Goal: Navigation & Orientation: Find specific page/section

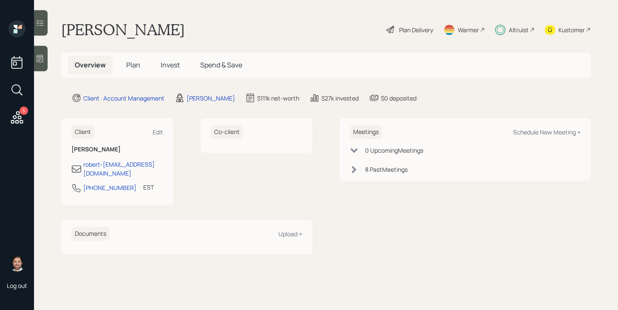
click at [134, 64] on span "Plan" at bounding box center [133, 64] width 14 height 9
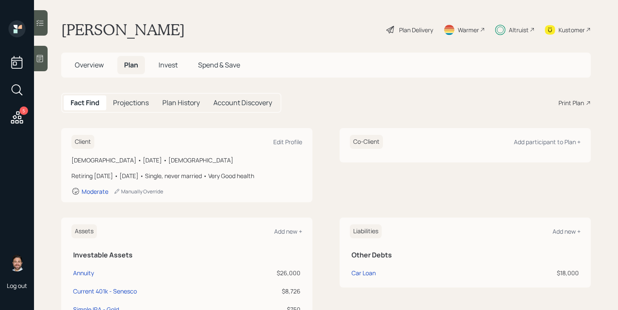
click at [166, 70] on span "Invest" at bounding box center [167, 64] width 19 height 9
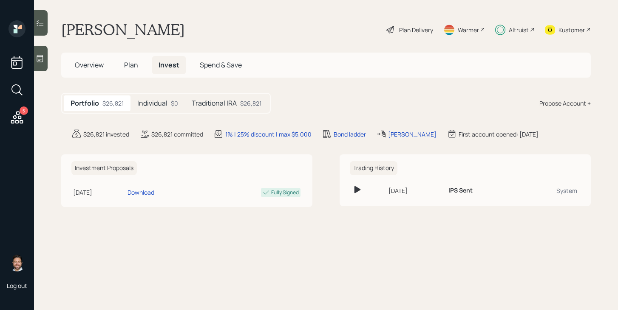
click at [172, 103] on div "$0" at bounding box center [174, 103] width 7 height 9
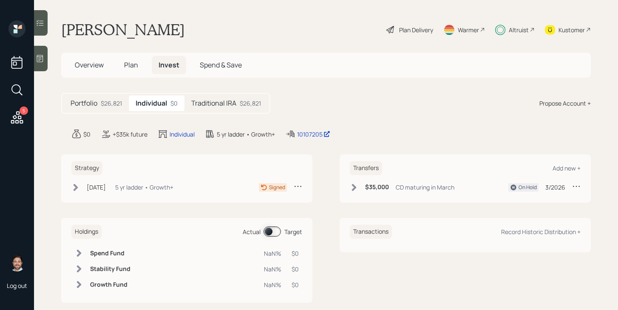
click at [206, 101] on h5 "Traditional IRA" at bounding box center [213, 103] width 45 height 8
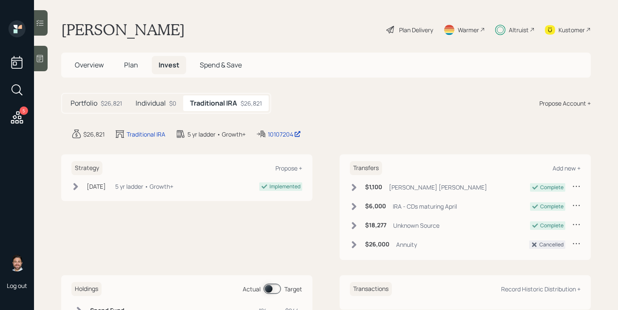
click at [136, 67] on span "Plan" at bounding box center [131, 64] width 14 height 9
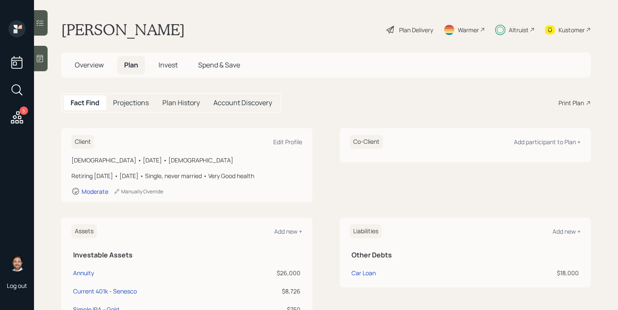
click at [170, 62] on span "Invest" at bounding box center [167, 64] width 19 height 9
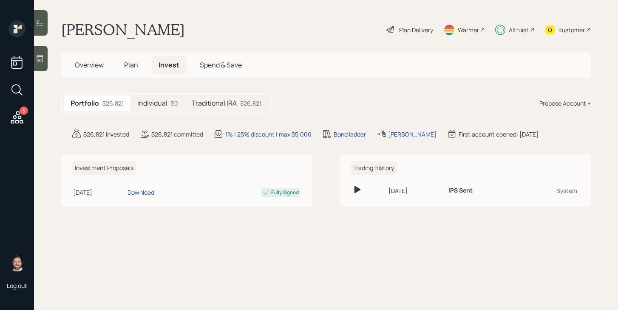
click at [231, 71] on h5 "Spend & Save" at bounding box center [221, 65] width 56 height 18
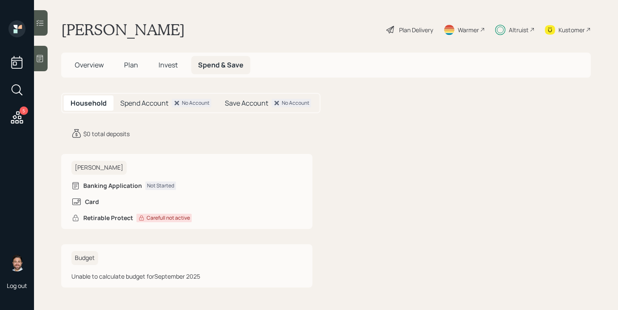
click at [101, 67] on span "Overview" at bounding box center [89, 64] width 29 height 9
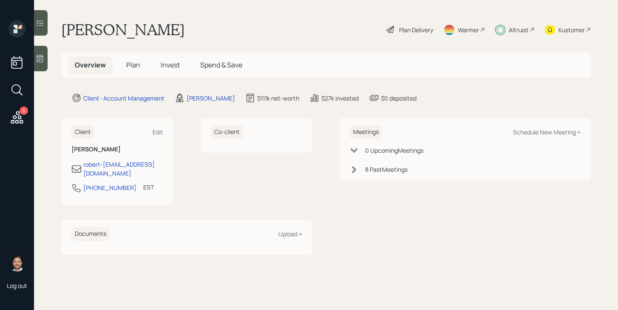
click at [128, 67] on span "Plan" at bounding box center [133, 64] width 14 height 9
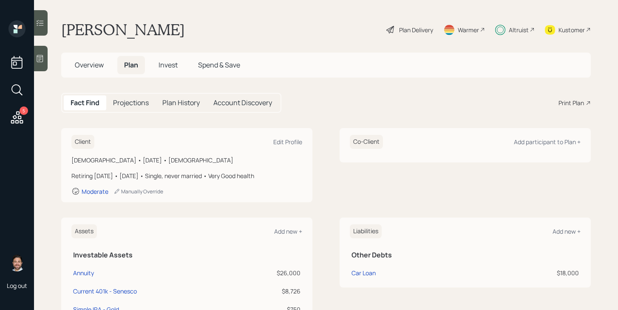
click at [174, 63] on span "Invest" at bounding box center [167, 64] width 19 height 9
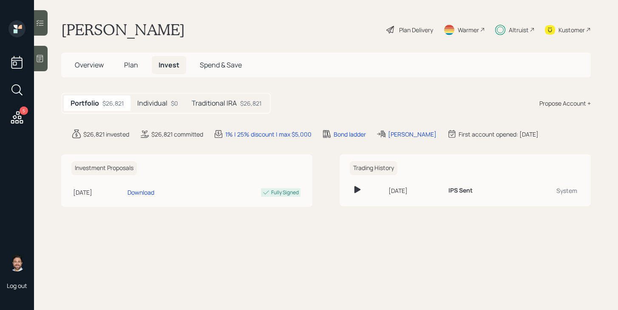
click at [173, 105] on div "$0" at bounding box center [174, 103] width 7 height 9
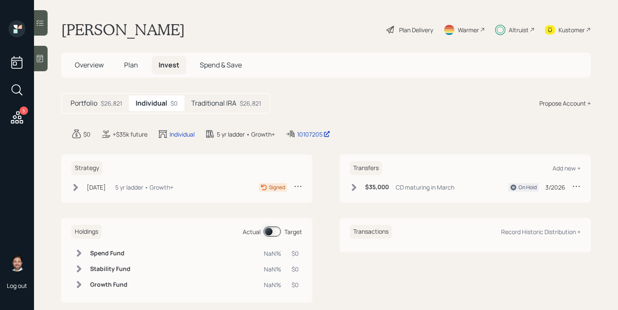
click at [133, 69] on span "Plan" at bounding box center [131, 64] width 14 height 9
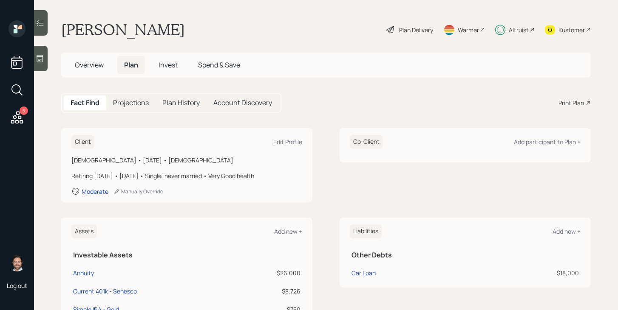
click at [104, 68] on span "Overview" at bounding box center [89, 64] width 29 height 9
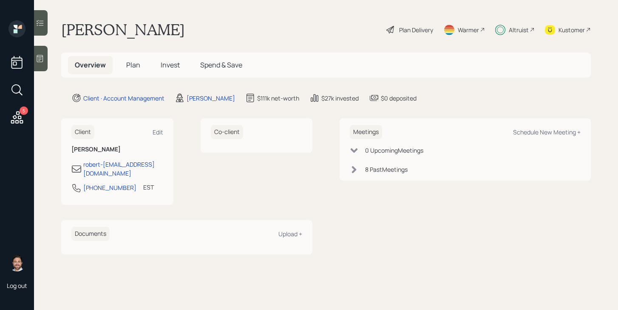
click at [23, 119] on icon at bounding box center [16, 117] width 15 height 15
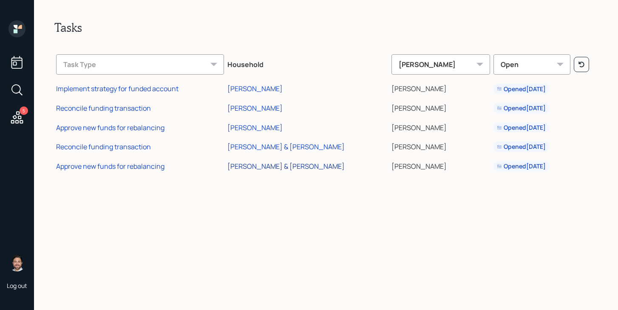
click at [271, 168] on div "[PERSON_NAME] & [PERSON_NAME]" at bounding box center [285, 166] width 117 height 9
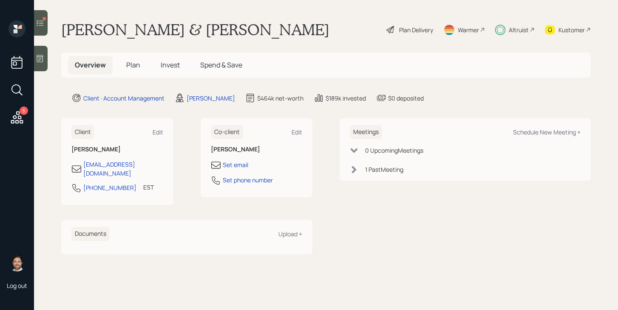
click at [41, 23] on icon at bounding box center [40, 23] width 7 height 6
